Goal: Task Accomplishment & Management: Manage account settings

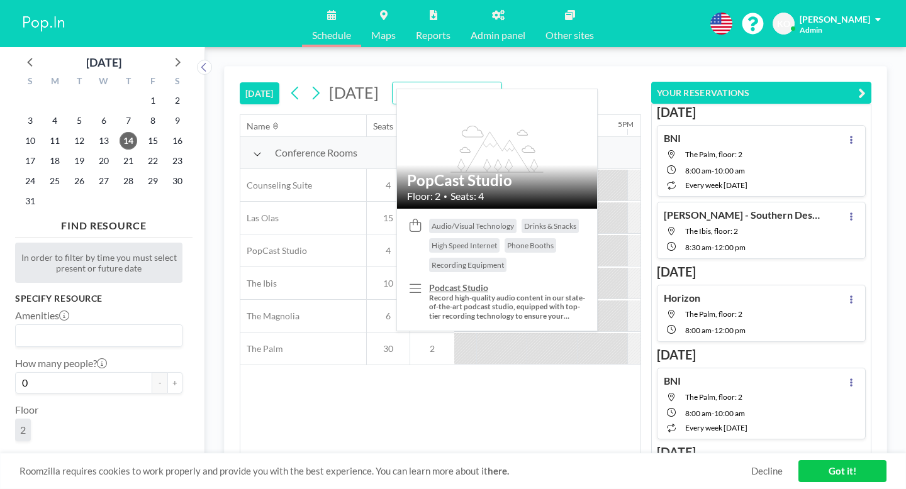
scroll to position [0, 1553]
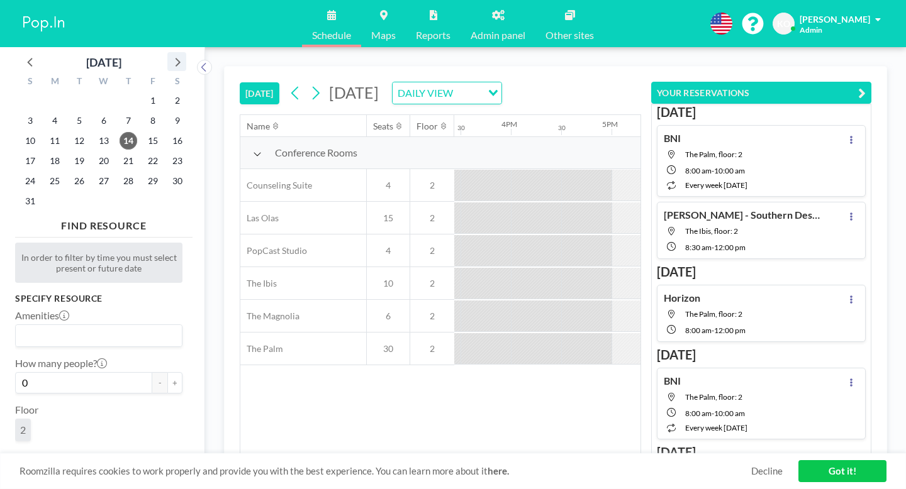
click at [169, 53] on icon at bounding box center [177, 61] width 16 height 16
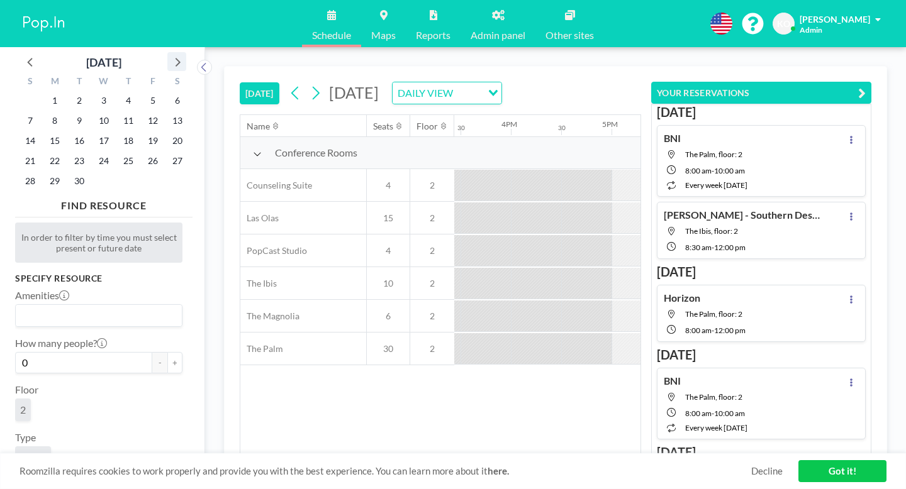
click at [169, 53] on icon at bounding box center [177, 61] width 16 height 16
click at [119, 94] on span "2" at bounding box center [128, 101] width 18 height 18
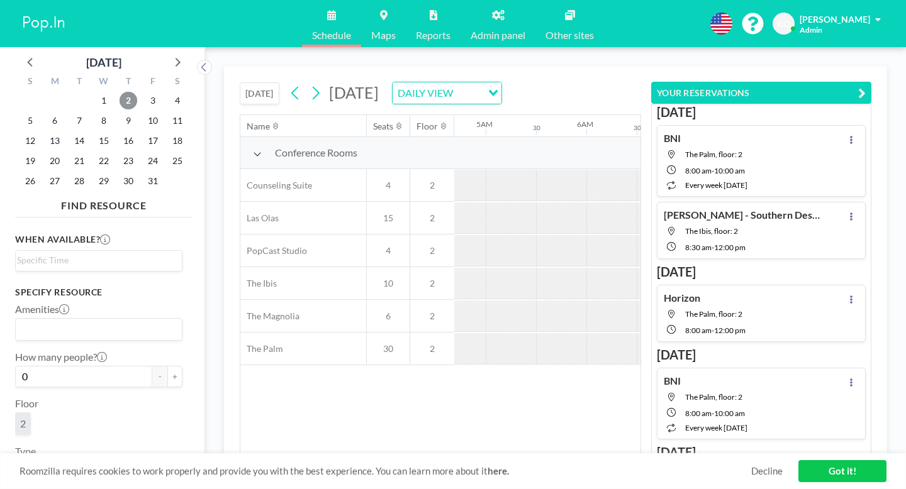
scroll to position [0, 613]
click at [562, 370] on div "Name Seats Floor 12AM 30 1AM 30 2AM 30 3AM 30 4AM 30 5AM 30 6AM 30 7AM 30 8AM 3…" at bounding box center [440, 284] width 400 height 339
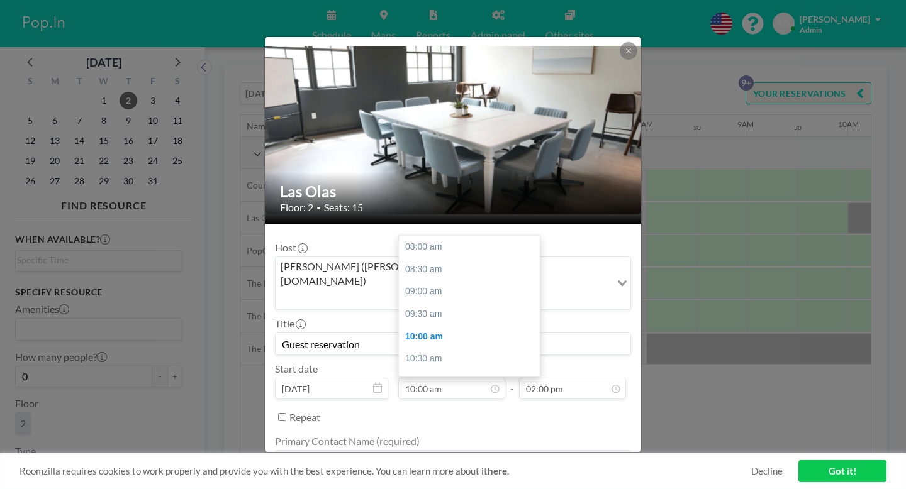
scroll to position [80, 0]
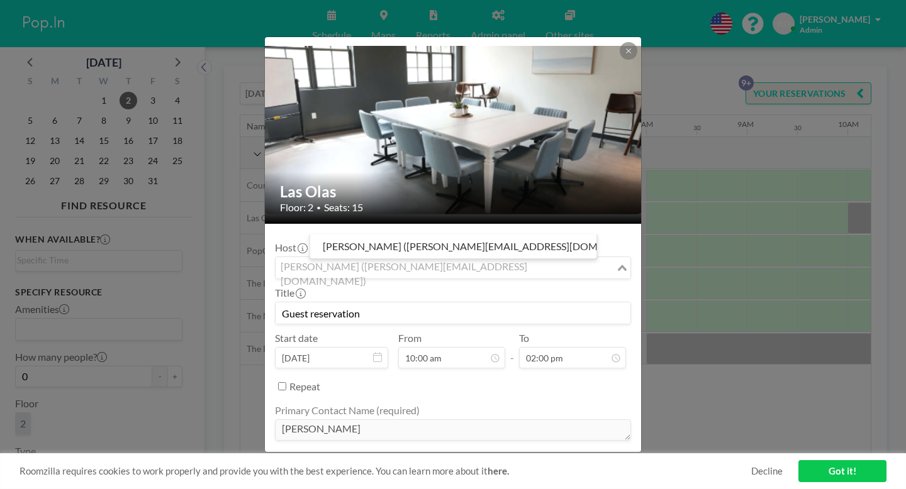
click at [384, 257] on div "[PERSON_NAME] ([PERSON_NAME][EMAIL_ADDRESS][DOMAIN_NAME])" at bounding box center [445, 266] width 340 height 19
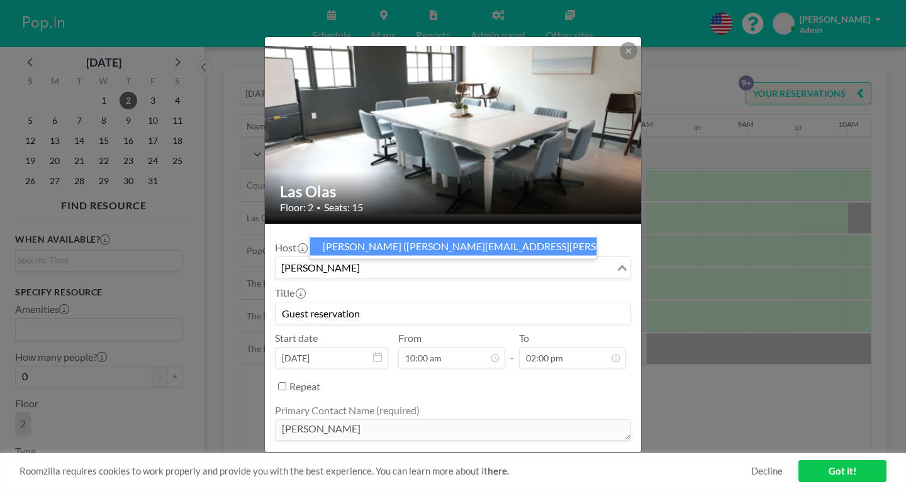
click at [466, 245] on li "[PERSON_NAME] ([PERSON_NAME][EMAIL_ADDRESS][PERSON_NAME][DOMAIN_NAME])" at bounding box center [453, 247] width 287 height 18
type input "[PERSON_NAME]"
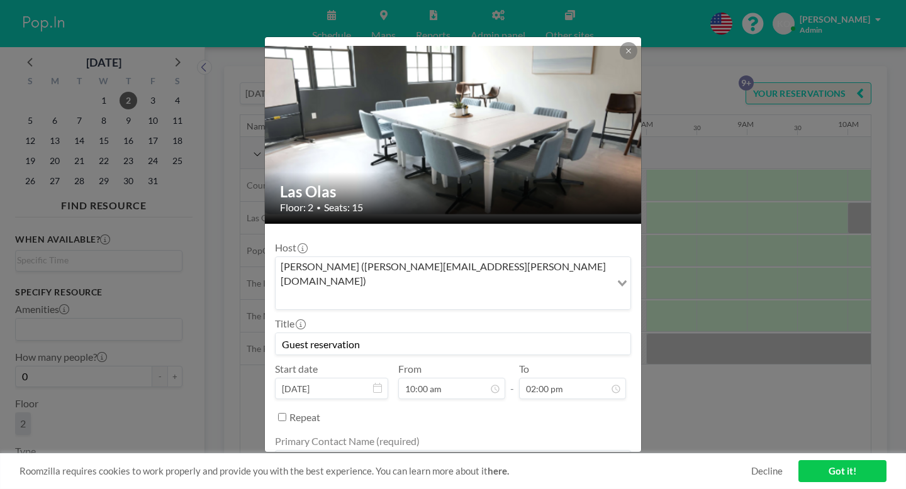
click at [804, 477] on link "Got it!" at bounding box center [842, 471] width 88 height 22
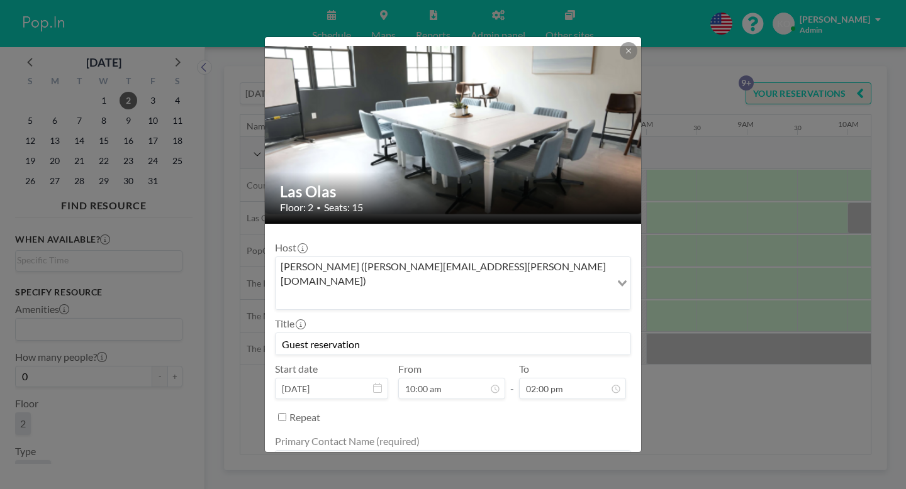
scroll to position [66, 0]
